Goal: Transaction & Acquisition: Purchase product/service

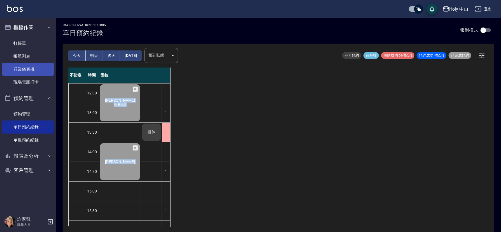
scroll to position [176, 0]
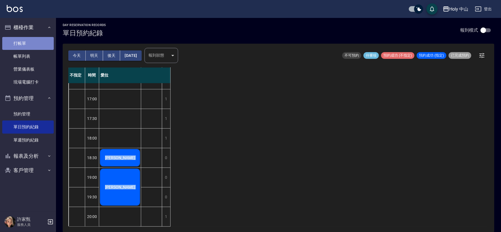
click at [44, 46] on link "打帳單" at bounding box center [27, 43] width 51 height 13
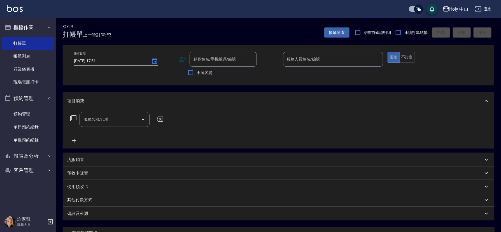
click at [181, 58] on icon at bounding box center [183, 60] width 8 height 6
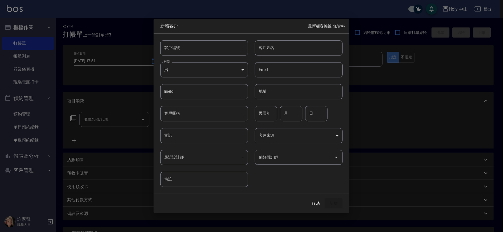
click at [197, 137] on input "電話" at bounding box center [204, 135] width 88 height 15
type input "0937295848"
click at [303, 51] on input "客戶姓名" at bounding box center [299, 47] width 88 height 15
click at [337, 159] on icon "Open" at bounding box center [336, 157] width 7 height 7
type input "郭"
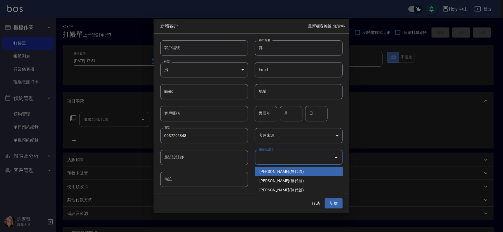
click at [275, 169] on li "[PERSON_NAME](無代號)" at bounding box center [299, 171] width 88 height 9
type input "許家甄"
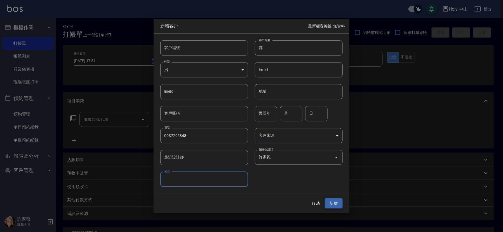
click at [334, 202] on button "新增" at bounding box center [334, 203] width 18 height 10
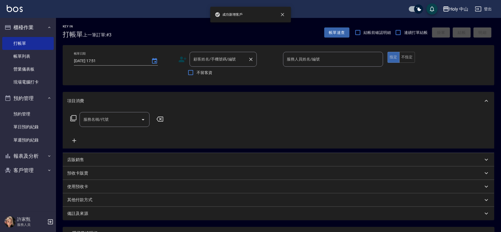
click at [208, 61] on input "顧客姓名/手機號碼/編號" at bounding box center [219, 59] width 54 height 10
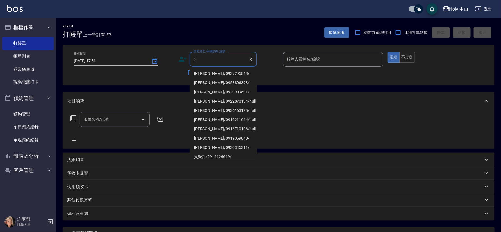
click at [207, 72] on li "[PERSON_NAME]/0937295848/" at bounding box center [223, 73] width 67 height 9
type input "[PERSON_NAME]/0937295848/"
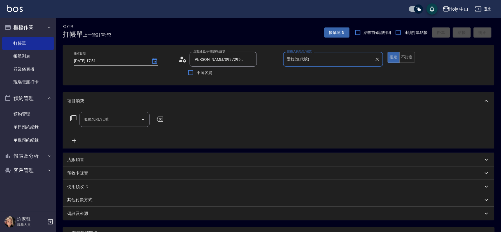
type input "愛拉(無代號)"
click at [97, 120] on div "服務名稱/代號 服務名稱/代號" at bounding box center [114, 119] width 70 height 15
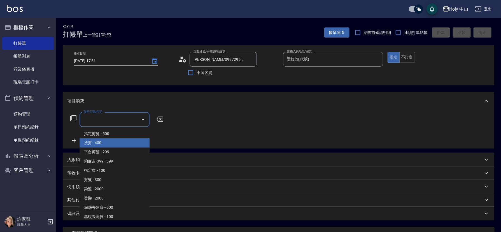
click at [102, 140] on span "洗剪 - 400" at bounding box center [114, 142] width 70 height 9
type input "洗剪(3)"
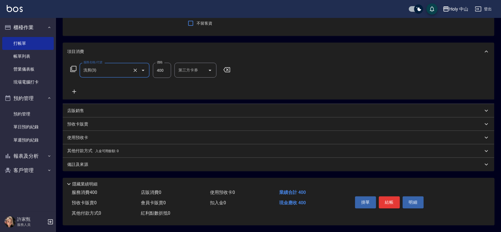
scroll to position [51, 0]
click at [198, 163] on div "備註及來源" at bounding box center [275, 164] width 416 height 6
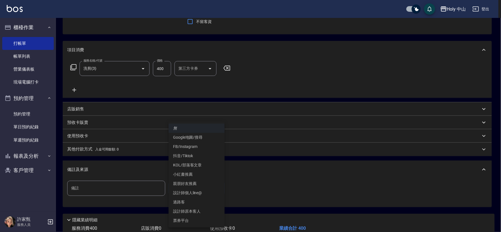
click at [194, 186] on body "Holy 中山 登出 櫃檯作業 打帳單 帳單列表 營業儀表板 現場電腦打卡 預約管理 預約管理 單日預約紀錄 單週預約紀錄 報表及分析 報表目錄 店家日報表 …" at bounding box center [250, 108] width 501 height 318
click at [196, 201] on li "過路客" at bounding box center [196, 201] width 56 height 9
type input "過路客"
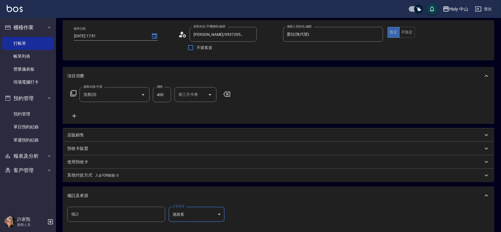
scroll to position [0, 0]
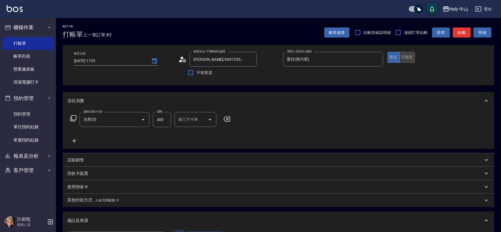
click at [409, 56] on button "不指定" at bounding box center [407, 57] width 16 height 11
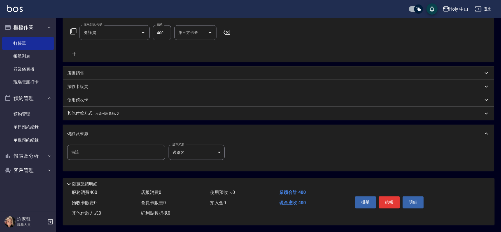
scroll to position [89, 0]
click at [392, 199] on button "結帳" at bounding box center [389, 202] width 21 height 12
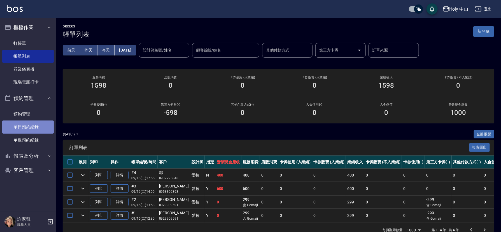
click at [32, 127] on link "單日預約紀錄" at bounding box center [27, 126] width 51 height 13
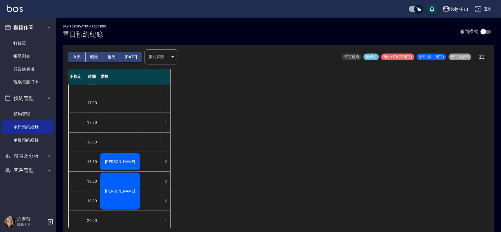
scroll to position [176, 0]
